Goal: Task Accomplishment & Management: Manage account settings

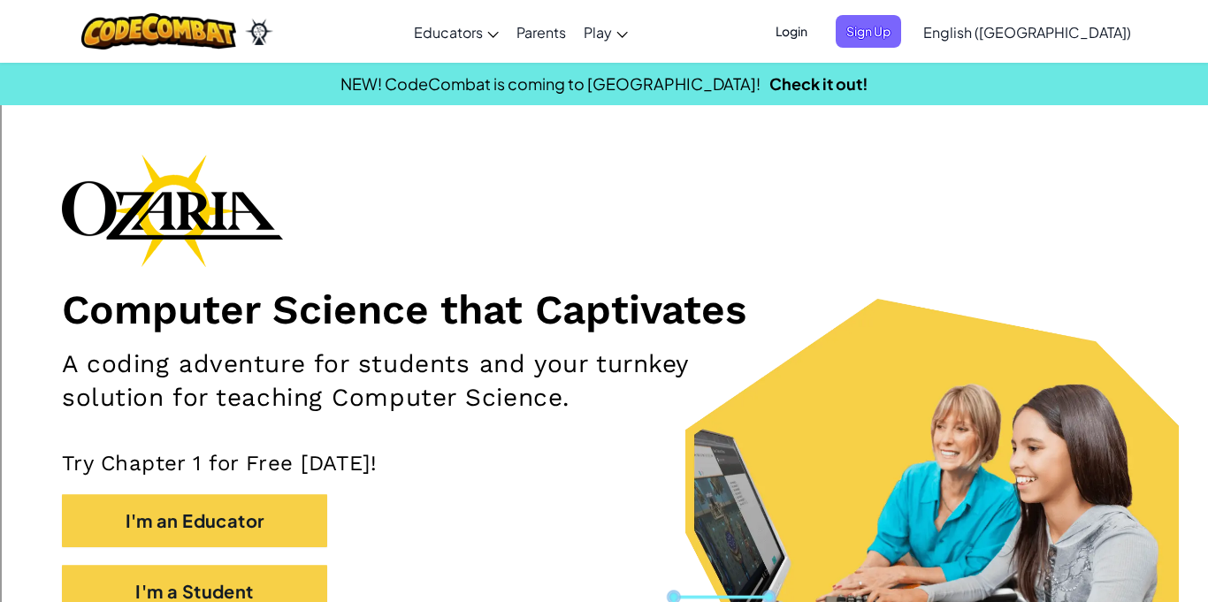
click at [818, 32] on span "Login" at bounding box center [791, 31] width 53 height 33
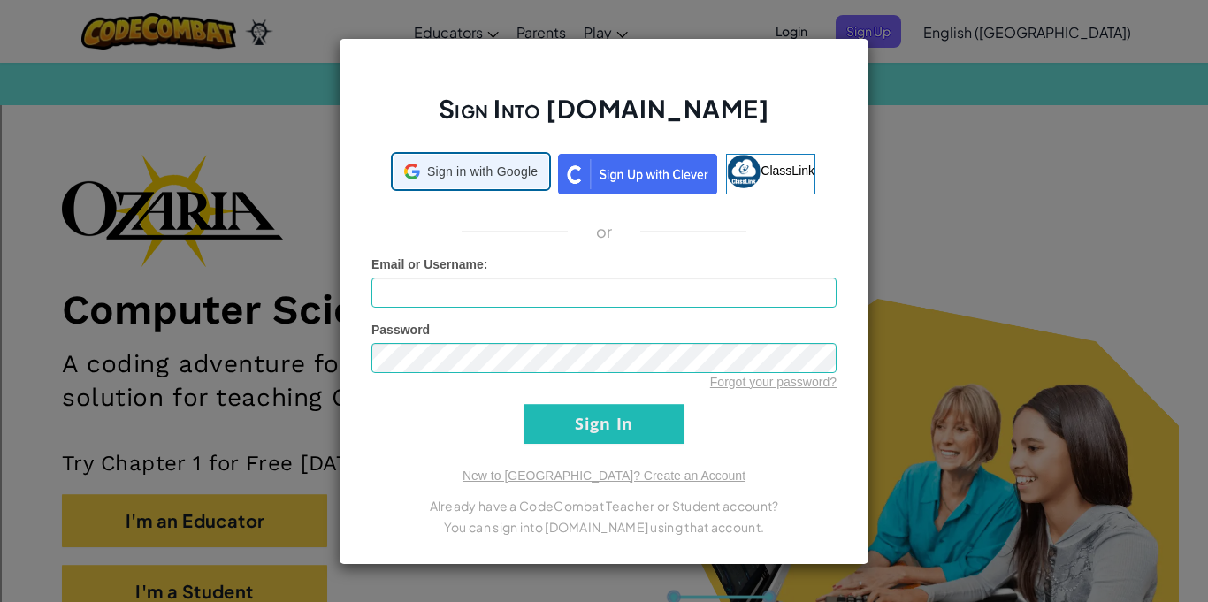
click at [480, 173] on span "Sign in with Google" at bounding box center [482, 172] width 111 height 18
click at [929, 85] on div "Sign Into [DOMAIN_NAME] Sign in with Google Sign in with Google. Opens in new t…" at bounding box center [604, 301] width 1208 height 602
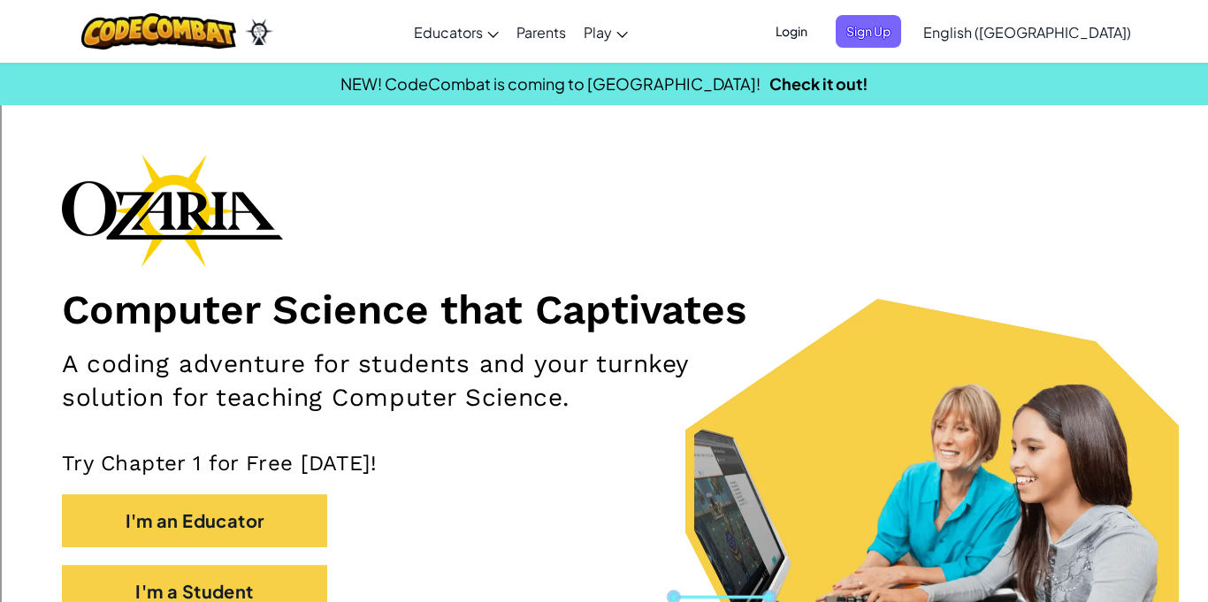
click at [818, 28] on span "Login" at bounding box center [791, 31] width 53 height 33
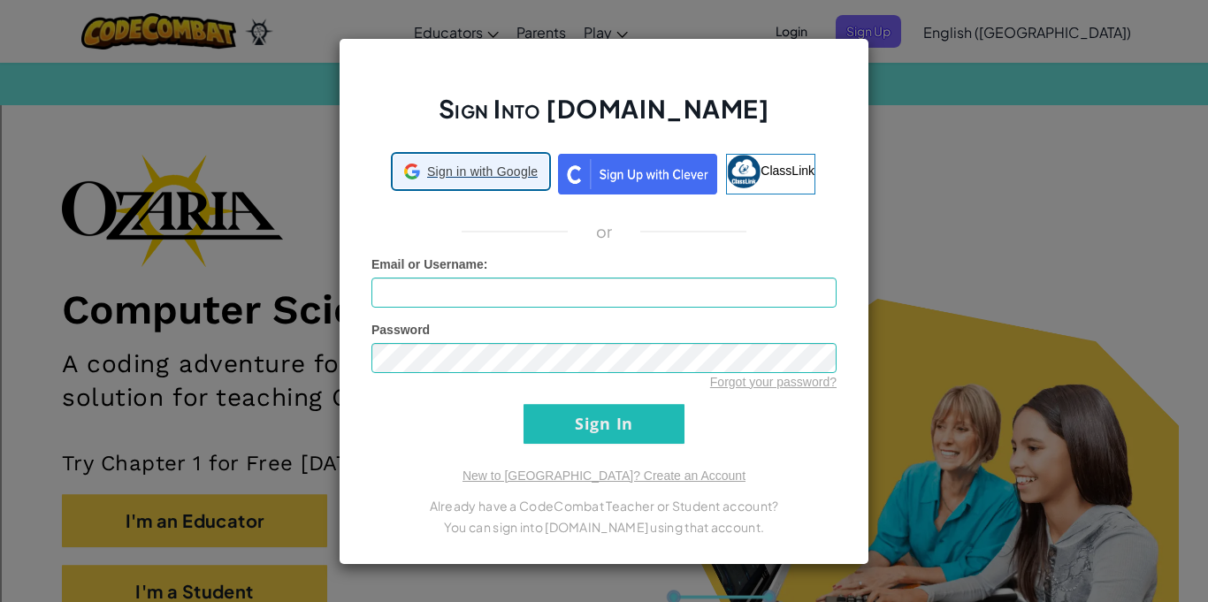
click at [481, 178] on span "Sign in with Google" at bounding box center [482, 172] width 111 height 18
